Goal: Task Accomplishment & Management: Manage account settings

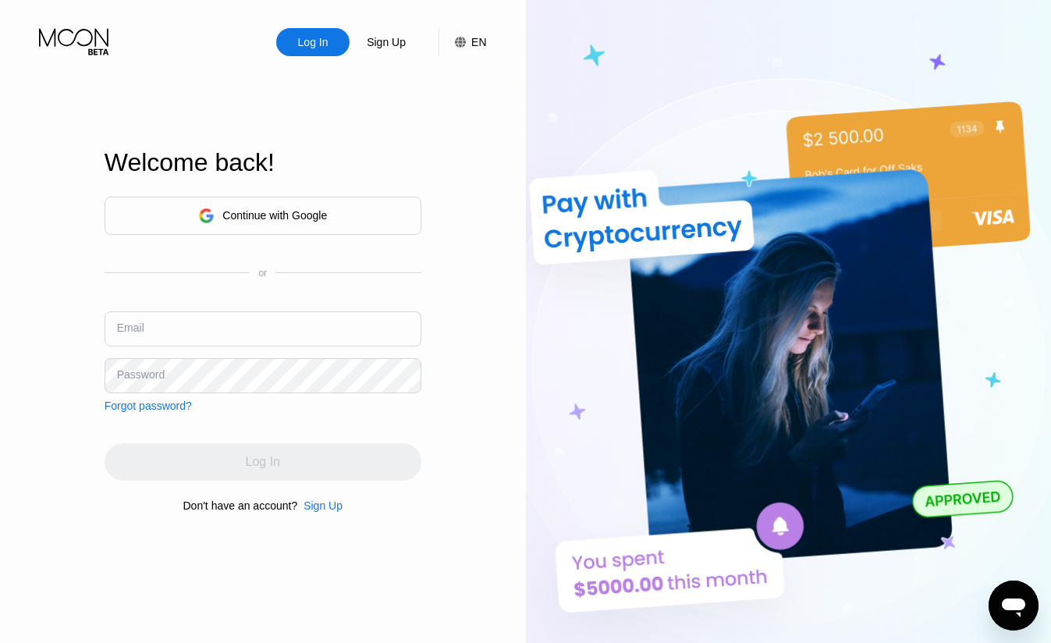
type input "[EMAIL_ADDRESS][DOMAIN_NAME]"
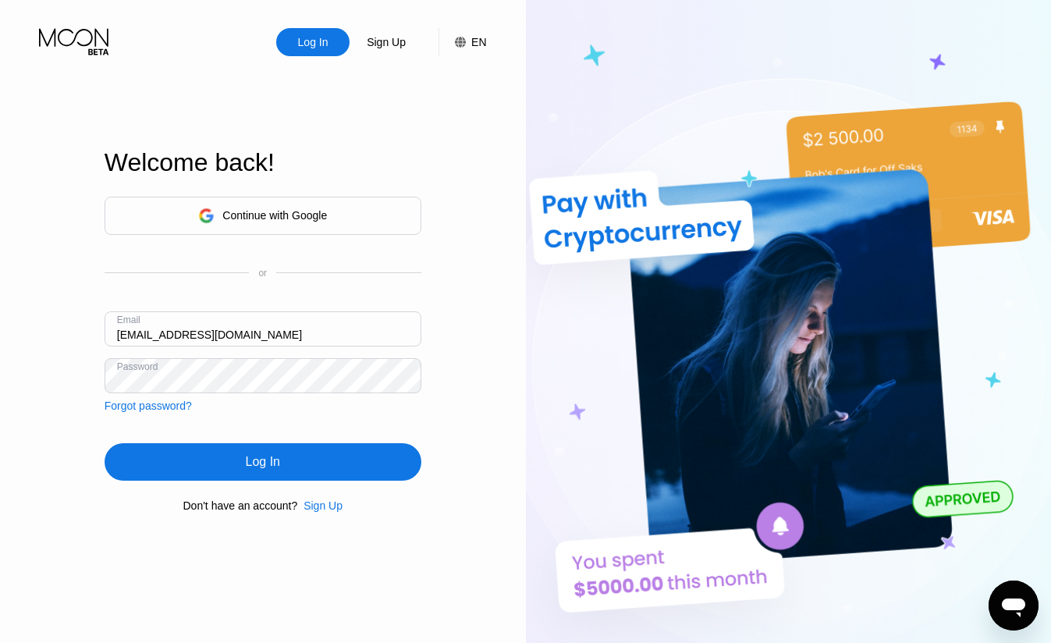
click at [339, 166] on div "Welcome back!" at bounding box center [263, 162] width 317 height 29
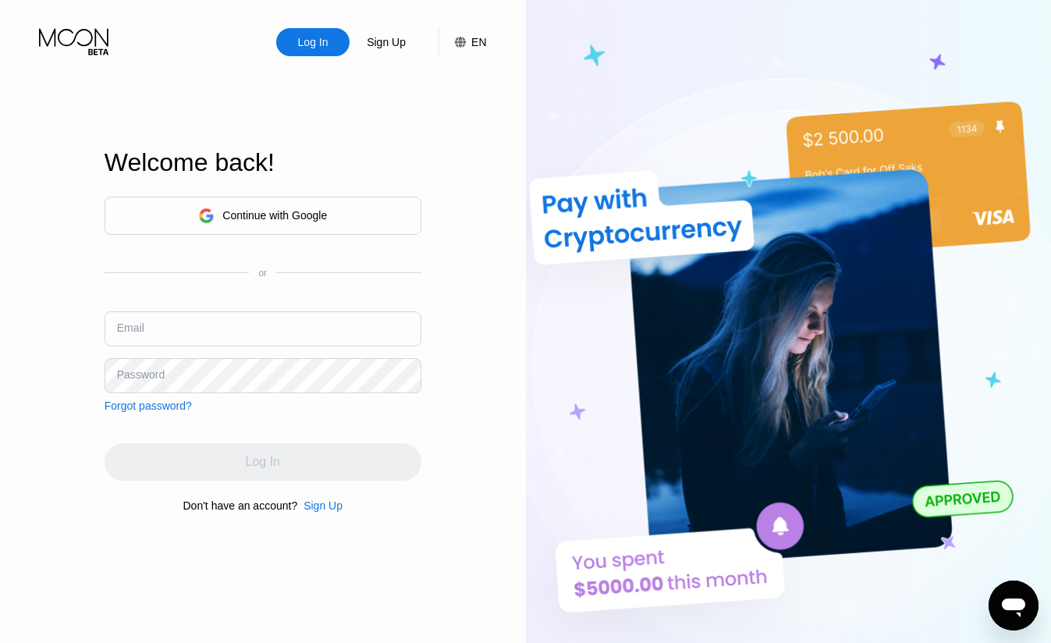
type input "[EMAIL_ADDRESS][DOMAIN_NAME]"
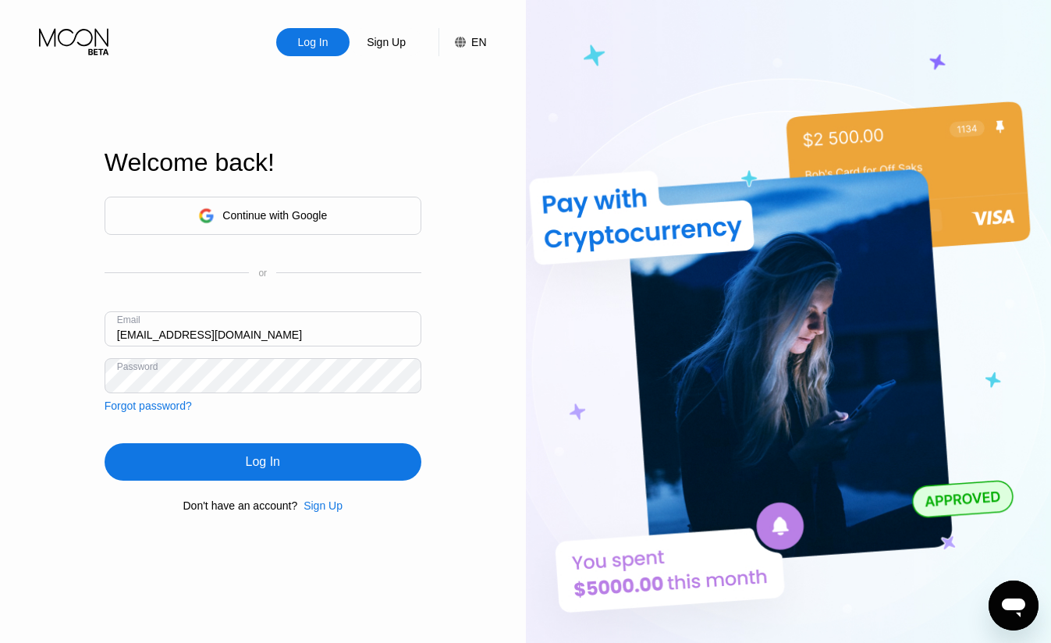
click at [231, 329] on input "[EMAIL_ADDRESS][DOMAIN_NAME]" at bounding box center [263, 328] width 317 height 35
click at [243, 460] on div "Log In" at bounding box center [263, 461] width 317 height 37
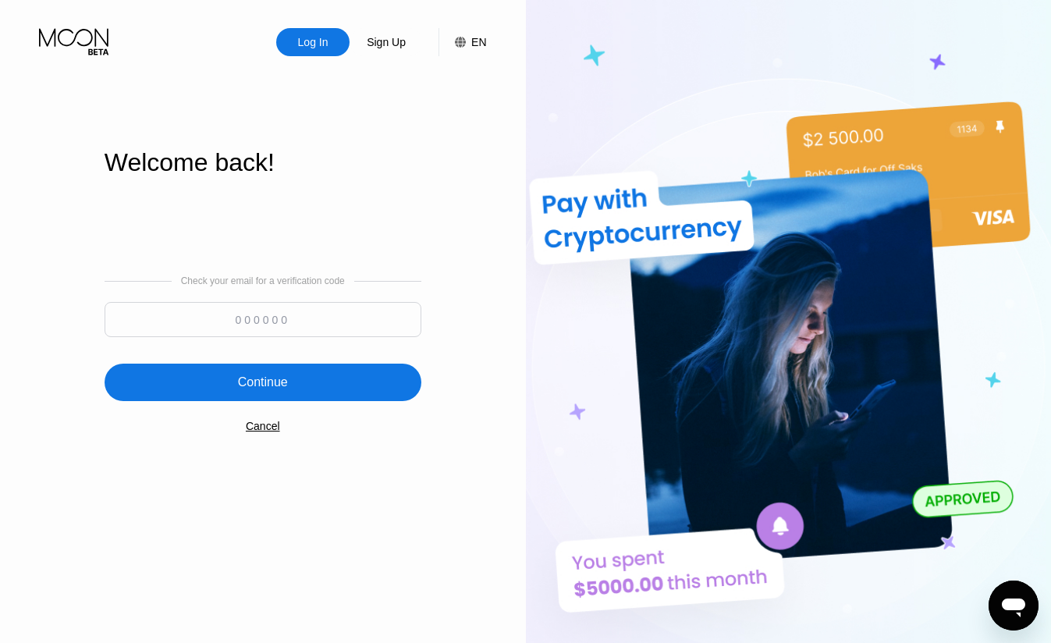
click at [258, 322] on input at bounding box center [263, 319] width 317 height 35
paste input "928566"
type input "928566"
click at [225, 371] on div "Continue" at bounding box center [263, 382] width 317 height 37
